Goal: Transaction & Acquisition: Book appointment/travel/reservation

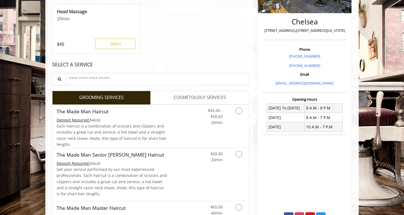
scroll to position [169, 0]
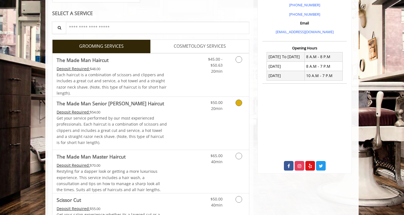
click at [235, 104] on icon "Grooming services" at bounding box center [238, 103] width 7 height 7
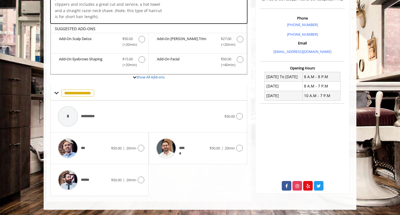
scroll to position [149, 0]
click at [142, 180] on icon at bounding box center [141, 180] width 7 height 7
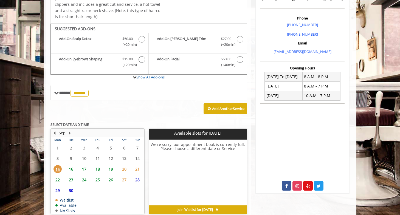
click at [111, 169] on span "19" at bounding box center [111, 169] width 8 height 8
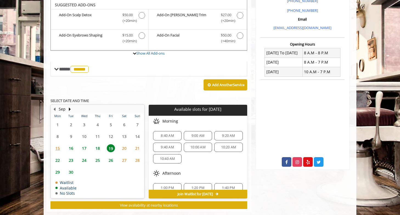
click at [98, 148] on span "18" at bounding box center [98, 148] width 8 height 8
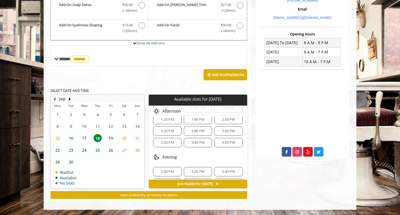
scroll to position [82, 0]
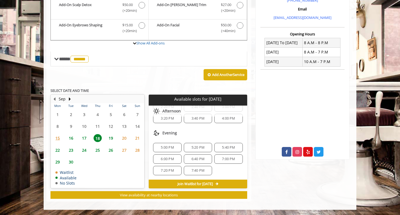
click at [171, 159] on span "6:00 PM" at bounding box center [167, 159] width 13 height 4
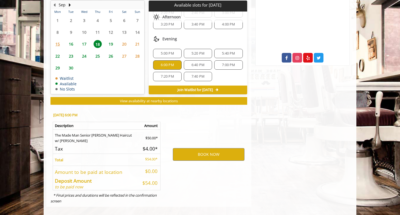
scroll to position [283, 0]
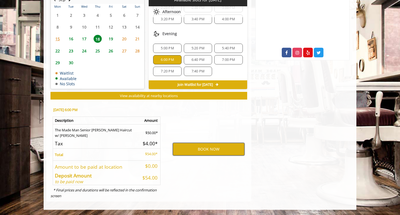
click at [182, 152] on button "BOOK NOW" at bounding box center [209, 149] width 72 height 13
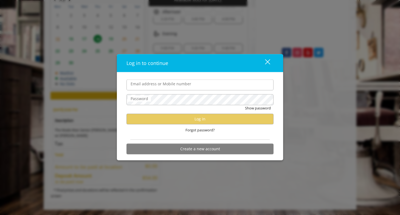
click at [178, 87] on input "Email address or Mobile number" at bounding box center [200, 85] width 147 height 11
type input "**********"
click at [269, 62] on div "close dialog" at bounding box center [267, 61] width 5 height 5
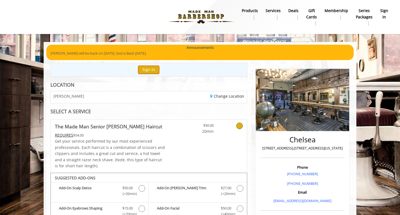
click at [158, 72] on button "Sign In" at bounding box center [148, 70] width 21 height 8
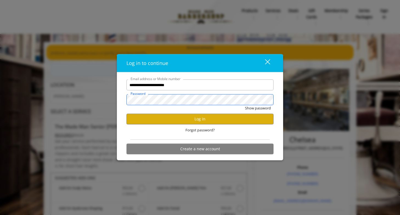
click at [245, 105] on button "Show password" at bounding box center [258, 108] width 26 height 6
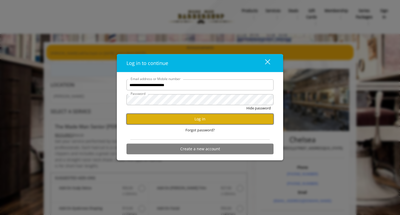
click at [198, 121] on button "Log in" at bounding box center [200, 119] width 147 height 11
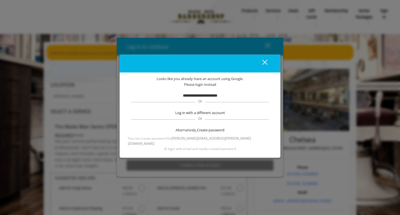
click at [264, 65] on div "close dialog" at bounding box center [265, 62] width 5 height 5
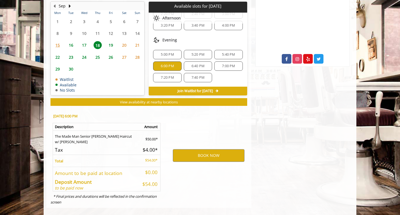
scroll to position [283, 0]
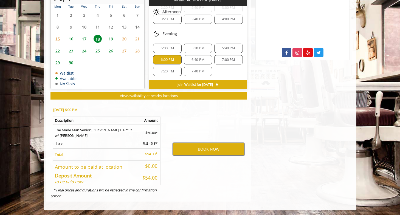
click at [212, 146] on button "BOOK NOW" at bounding box center [209, 149] width 72 height 13
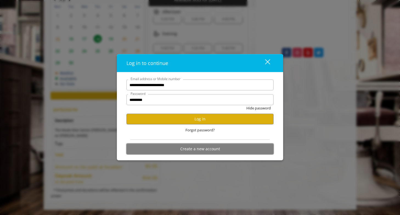
click at [212, 147] on button "Create a new account" at bounding box center [200, 149] width 147 height 11
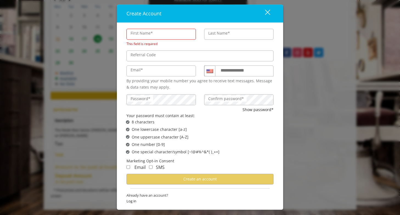
click at [268, 14] on div "close" at bounding box center [264, 13] width 11 height 8
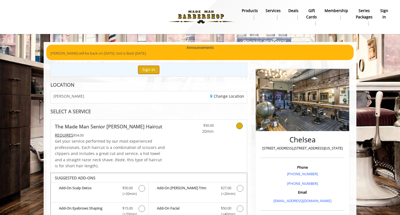
click at [152, 69] on button "Sign In" at bounding box center [148, 70] width 21 height 8
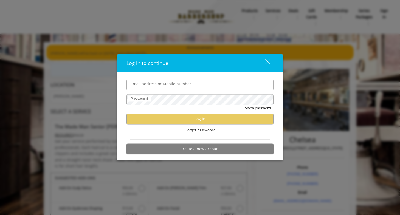
click at [161, 92] on form "Email address or Mobile number Password Show password Log in Forgot password? C…" at bounding box center [200, 119] width 147 height 78
click at [161, 89] on input "Email address or Mobile number" at bounding box center [200, 85] width 147 height 11
type input "**********"
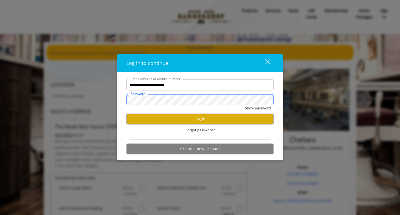
click at [245, 105] on button "Show password" at bounding box center [258, 108] width 26 height 6
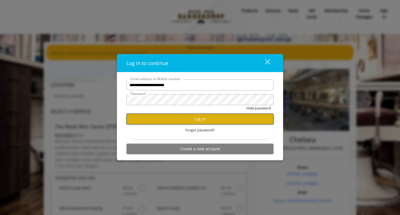
click at [192, 117] on button "Log in" at bounding box center [200, 119] width 147 height 11
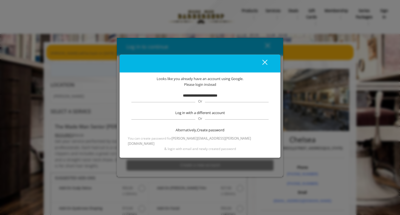
click at [203, 97] on b "**********" at bounding box center [200, 96] width 34 height 4
click at [218, 132] on span "Create password" at bounding box center [210, 130] width 27 height 6
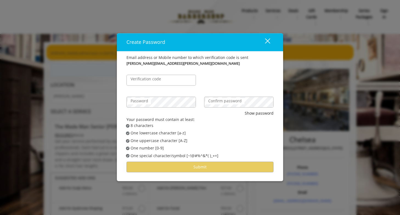
click at [153, 82] on label "Verification code" at bounding box center [146, 79] width 36 height 6
click at [153, 82] on input "Verification code" at bounding box center [161, 80] width 69 height 11
paste input "******"
type input "******"
click at [150, 101] on label "Password" at bounding box center [139, 101] width 23 height 6
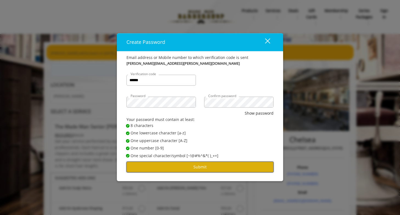
click at [244, 168] on button "Submit" at bounding box center [200, 167] width 147 height 11
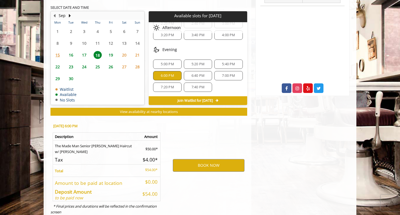
scroll to position [263, 0]
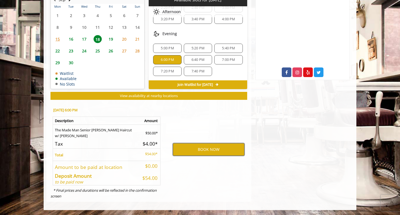
click at [210, 145] on button "BOOK NOW" at bounding box center [209, 149] width 72 height 13
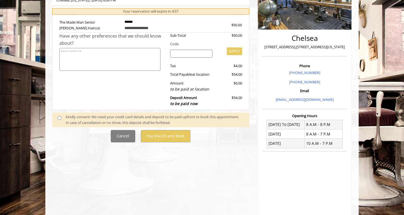
scroll to position [102, 0]
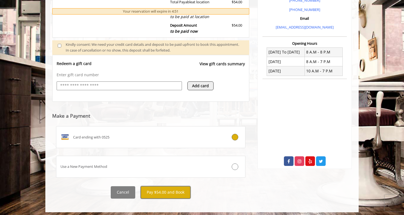
click at [183, 194] on button "Pay $54.00 and Book" at bounding box center [166, 192] width 50 height 12
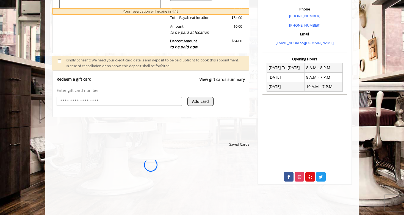
scroll to position [159, 0]
